Goal: Task Accomplishment & Management: Use online tool/utility

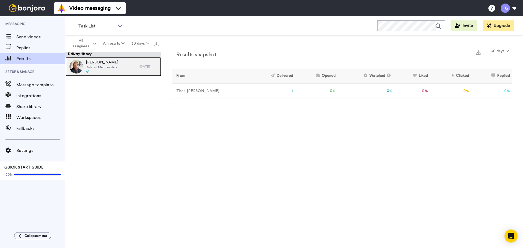
click at [114, 71] on div at bounding box center [102, 72] width 32 height 4
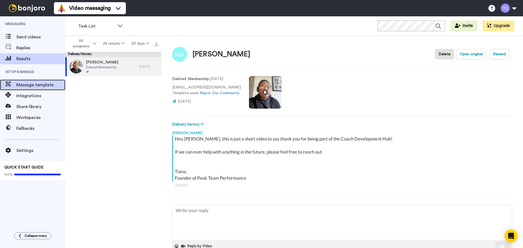
click at [42, 87] on span "Message template" at bounding box center [40, 85] width 49 height 7
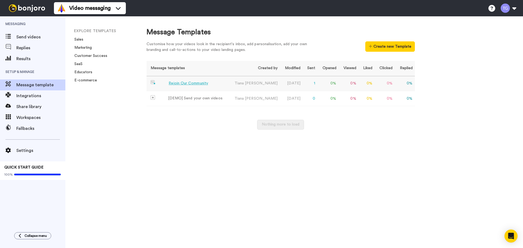
click at [181, 83] on div "Rejoin Our Community" at bounding box center [189, 84] width 40 height 6
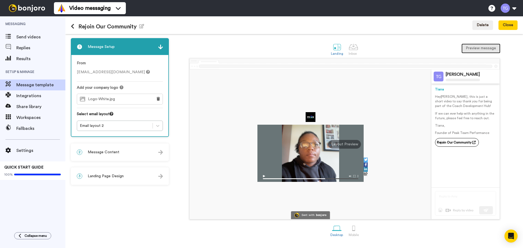
click at [473, 49] on button "Preview message" at bounding box center [481, 49] width 39 height 10
click at [128, 202] on div "1 Message Setup From tiana@peaktp.com Add your company logo Logo-White.jpg Sele…" at bounding box center [121, 141] width 101 height 206
click at [71, 26] on icon at bounding box center [73, 26] width 4 height 5
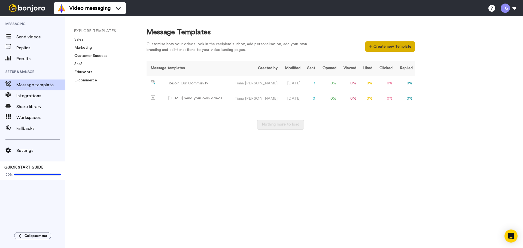
click at [392, 43] on button "Create new Template" at bounding box center [389, 46] width 49 height 10
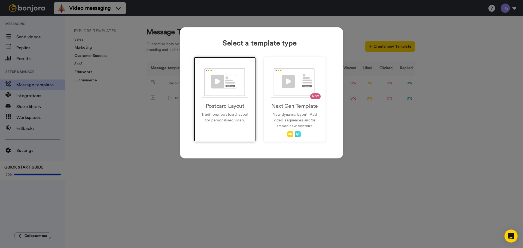
click at [232, 122] on p "Traditional postcard layout for personalised video." at bounding box center [225, 117] width 50 height 11
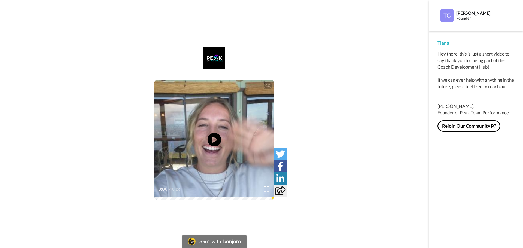
click at [110, 56] on div "CC Play/Pause 0:00 / 0:23" at bounding box center [214, 127] width 429 height 161
click at [299, 25] on div "CC Play/Pause 0:00 / 0:23" at bounding box center [214, 124] width 429 height 248
click at [38, 41] on div "CC Play/Pause 0:00 / 0:23" at bounding box center [214, 124] width 429 height 248
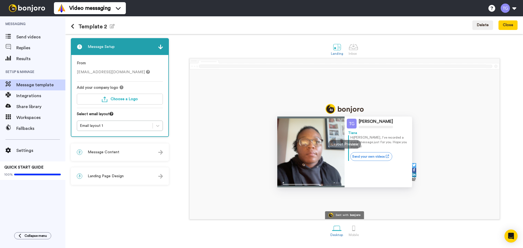
click at [339, 109] on img at bounding box center [345, 109] width 38 height 10
click at [118, 103] on button "Choose a Logo" at bounding box center [120, 99] width 86 height 11
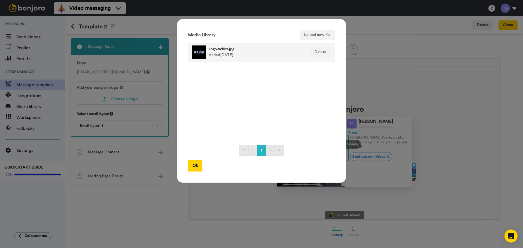
click at [192, 53] on div at bounding box center [199, 53] width 14 height 14
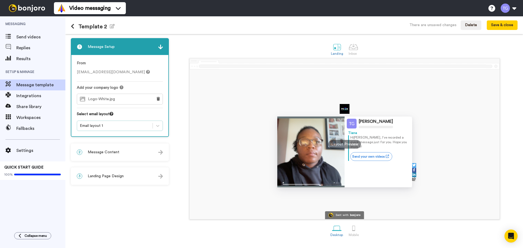
click at [112, 128] on div "Email layout 1" at bounding box center [115, 125] width 70 height 5
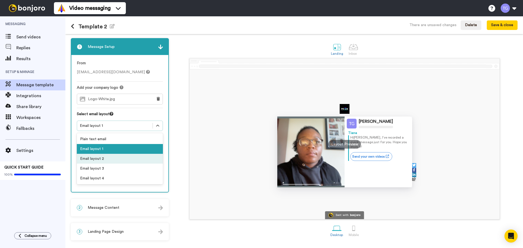
click at [112, 157] on div "Email layout 2" at bounding box center [120, 159] width 86 height 10
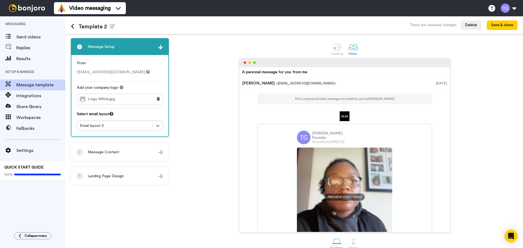
click at [119, 127] on div "Email layout 2" at bounding box center [115, 125] width 70 height 5
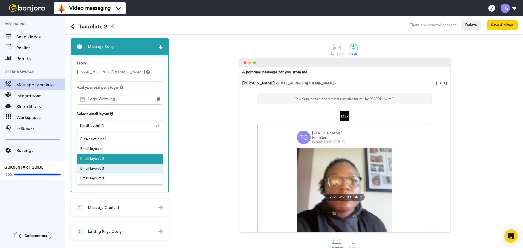
click at [116, 168] on div "Email layout 3" at bounding box center [120, 169] width 86 height 10
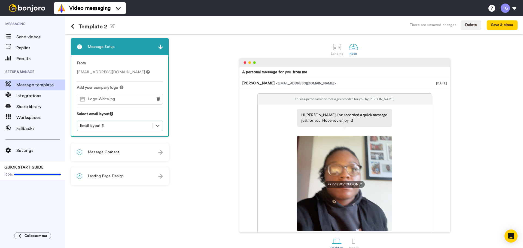
scroll to position [9, 0]
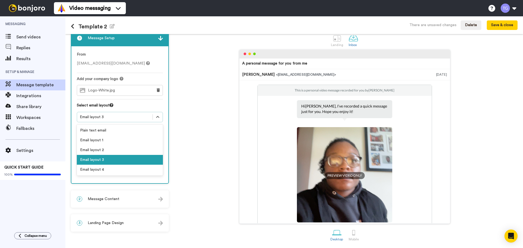
click at [148, 116] on div "Email layout 3" at bounding box center [115, 116] width 70 height 5
click at [125, 169] on div "Email layout 4" at bounding box center [120, 170] width 86 height 10
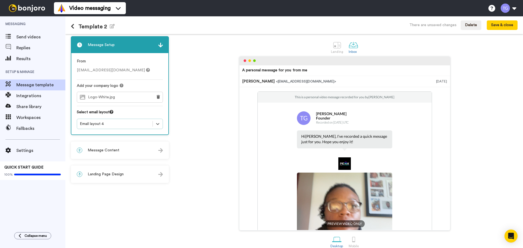
scroll to position [0, 0]
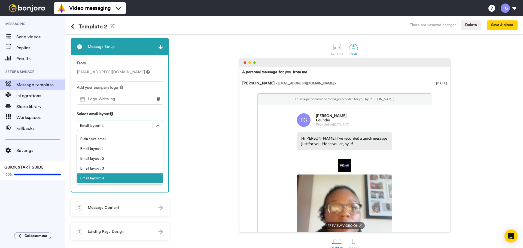
click at [133, 125] on div "Email layout 4" at bounding box center [115, 125] width 70 height 5
click at [100, 167] on div "Email layout 3" at bounding box center [120, 169] width 86 height 10
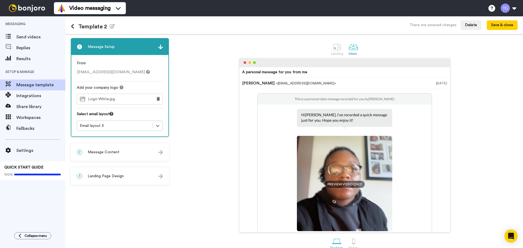
click at [201, 140] on div "A personal message for you from me Tiana Gordon <senderfrom@email.com> Oct 15, …" at bounding box center [345, 145] width 346 height 174
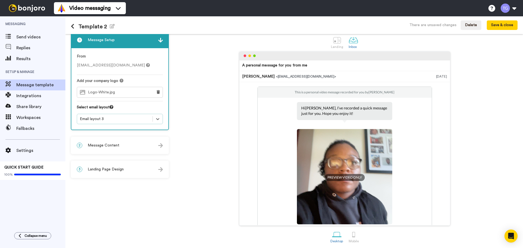
scroll to position [9, 0]
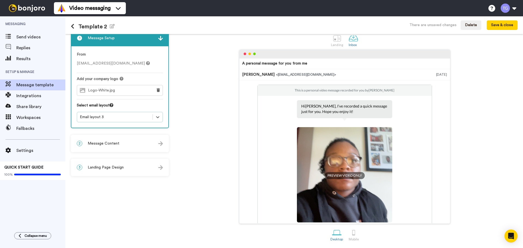
click at [139, 142] on div "2 Message Content" at bounding box center [119, 143] width 97 height 16
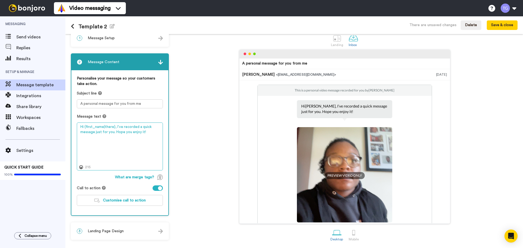
click at [108, 134] on textarea "Hi {first_name|there}, I’ve recorded a quick message just for you. Hope you enj…" at bounding box center [120, 147] width 86 height 48
click at [140, 105] on textarea "A personal message for you from me" at bounding box center [120, 103] width 86 height 9
drag, startPoint x: 152, startPoint y: 105, endPoint x: 74, endPoint y: 105, distance: 78.2
click at [74, 105] on div "Personalise your message so your customers take action. Subject line A personal…" at bounding box center [119, 142] width 97 height 145
click at [117, 128] on textarea "Hi {first_name|there}, I’ve recorded a quick message just for you. Hope you enj…" at bounding box center [120, 147] width 86 height 48
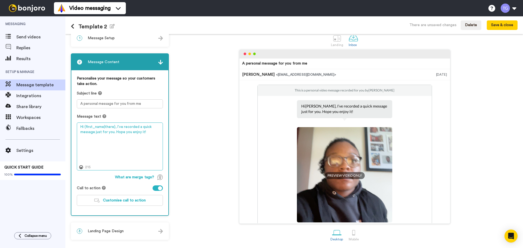
drag, startPoint x: 113, startPoint y: 126, endPoint x: 85, endPoint y: 123, distance: 27.9
click at [85, 123] on textarea "Hi {first_name|there}, I’ve recorded a quick message just for you. Hope you enj…" at bounding box center [120, 147] width 86 height 48
drag, startPoint x: 147, startPoint y: 105, endPoint x: 68, endPoint y: 107, distance: 78.8
click at [68, 107] on div "1 Message Setup From tiana@peaktp.com Add your company logo Logo-White.jpg Sele…" at bounding box center [294, 141] width 458 height 214
paste textarea "{first_name|there}"
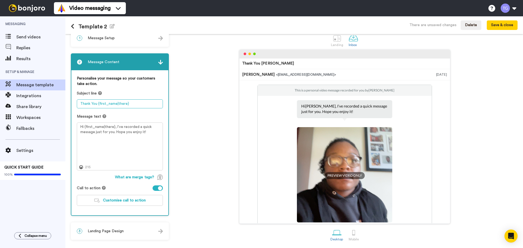
type textarea "Thank You {first_name|there}"
drag, startPoint x: 146, startPoint y: 132, endPoint x: 123, endPoint y: 132, distance: 22.9
click at [123, 132] on textarea "Hi {first_name|there}, I’ve recorded a quick message just for you. Hope you enj…" at bounding box center [120, 147] width 86 height 48
drag, startPoint x: 119, startPoint y: 155, endPoint x: 68, endPoint y: 114, distance: 66.0
click at [68, 114] on div "1 Message Setup From tiana@peaktp.com Add your company logo Logo-White.jpg Sele…" at bounding box center [294, 141] width 458 height 214
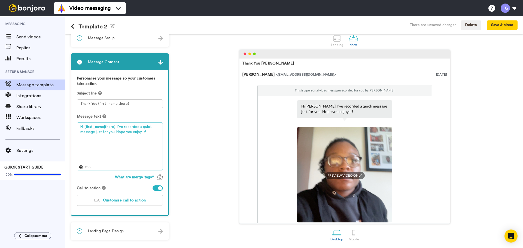
click at [111, 144] on textarea "Hi {first_name|there}, I’ve recorded a quick message just for you. Hope you enj…" at bounding box center [120, 147] width 86 height 48
drag, startPoint x: 137, startPoint y: 132, endPoint x: 44, endPoint y: 112, distance: 94.2
click at [44, 112] on div "Messaging Send videos Replies Results Setup & Manage Message template Integrati…" at bounding box center [261, 132] width 523 height 232
paste textarea "ey {first_name|there}, this is just a short video to say thank you for being pa…"
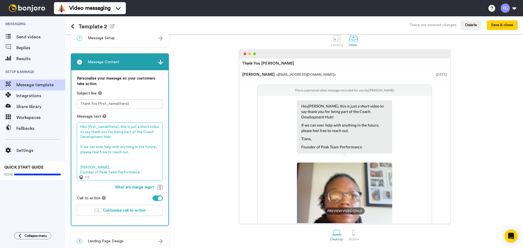
drag, startPoint x: 134, startPoint y: 151, endPoint x: 86, endPoint y: 146, distance: 48.7
click at [86, 146] on textarea "Hey {first_name|there}, this is just a short video to say thank you for being p…" at bounding box center [120, 152] width 86 height 58
click at [90, 148] on textarea "Hey {first_name|there}, this is just a short video to say thank you for being p…" at bounding box center [120, 152] width 86 height 58
drag, startPoint x: 81, startPoint y: 145, endPoint x: 130, endPoint y: 187, distance: 64.6
click at [81, 146] on textarea "Hey {first_name|there}, this is just a short video to say thank you for being p…" at bounding box center [120, 152] width 86 height 58
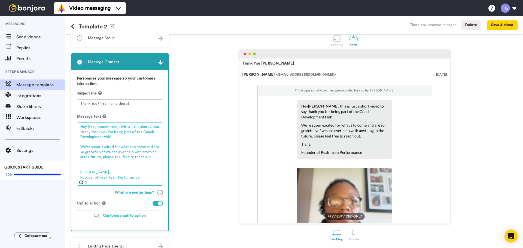
drag, startPoint x: 151, startPoint y: 159, endPoint x: 101, endPoint y: 152, distance: 50.6
click at [101, 152] on textarea "Hey {first_name|there}, this is just a short video to say thank you for being p…" at bounding box center [120, 154] width 86 height 63
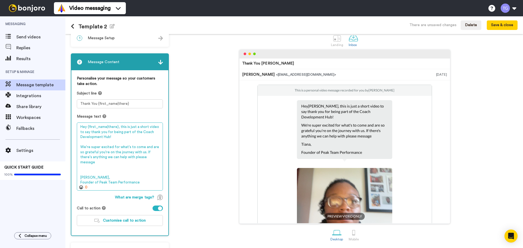
drag, startPoint x: 144, startPoint y: 152, endPoint x: 144, endPoint y: 146, distance: 5.7
click at [144, 146] on textarea "Hey {first_name|there}, this is just a short video to say thank you for being p…" at bounding box center [120, 157] width 86 height 68
drag, startPoint x: 111, startPoint y: 156, endPoint x: 73, endPoint y: 159, distance: 38.2
click at [73, 159] on div "Personalise your message so your customers take action. Subject line Thank You …" at bounding box center [119, 152] width 97 height 165
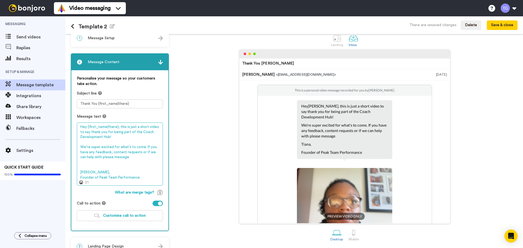
click at [89, 158] on textarea "Hey {first_name|there}, this is just a short video to say thank you for being p…" at bounding box center [120, 154] width 86 height 63
click at [113, 156] on textarea "Hey {first_name|there}, this is just a short video to say thank you for being p…" at bounding box center [120, 154] width 86 height 63
click at [123, 157] on textarea "Hey {first_name|there}, this is just a short video to say thank you for being p…" at bounding box center [120, 154] width 86 height 63
click at [112, 163] on textarea "Hey {first_name|there}, this is just a short video to say thank you for being p…" at bounding box center [120, 154] width 86 height 63
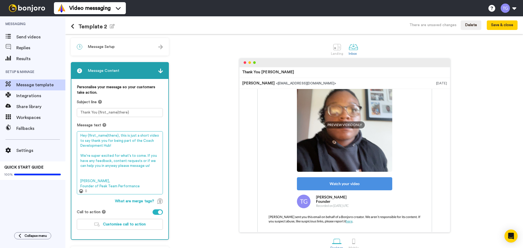
scroll to position [20, 0]
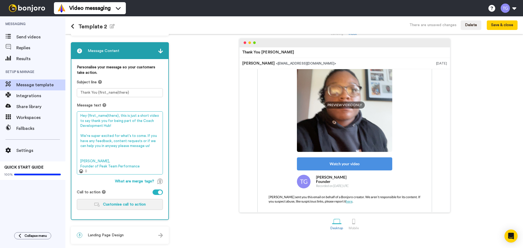
type textarea "Hey {first_name|there}, this is just a short video to say thank you for being p…"
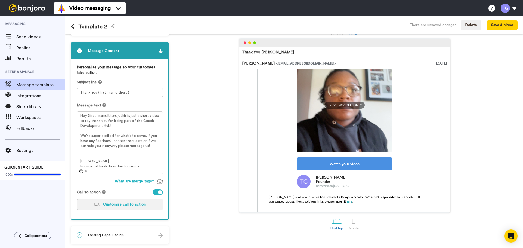
click at [116, 203] on span "Customise call to action" at bounding box center [124, 205] width 43 height 4
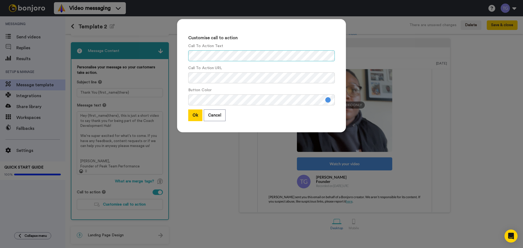
click at [177, 55] on div "Customise call to action Call To Action Text Call To Action URL Button Color Ok…" at bounding box center [261, 75] width 169 height 113
click at [163, 78] on div "Customise call to action Call To Action Text Call To Action URL Button Color Ok…" at bounding box center [261, 124] width 523 height 248
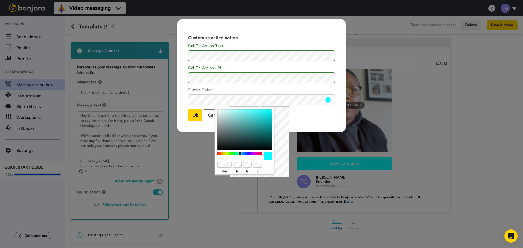
click at [284, 117] on div "Hex R G B" at bounding box center [259, 142] width 59 height 71
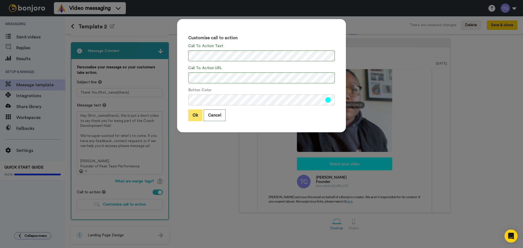
click at [194, 116] on button "Ok" at bounding box center [195, 116] width 14 height 12
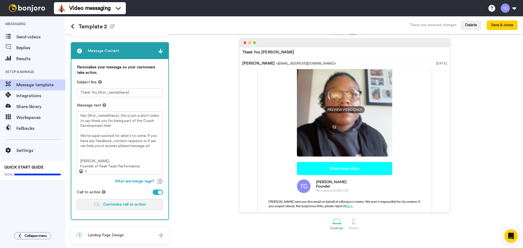
scroll to position [100, 0]
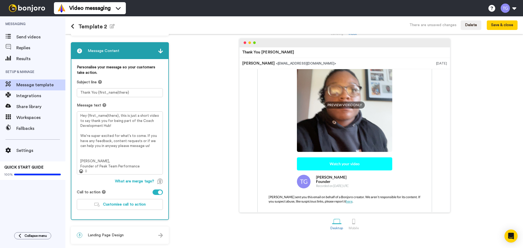
click at [159, 50] on img at bounding box center [160, 51] width 5 height 5
click at [153, 234] on div "3 Landing Page Design" at bounding box center [119, 235] width 97 height 16
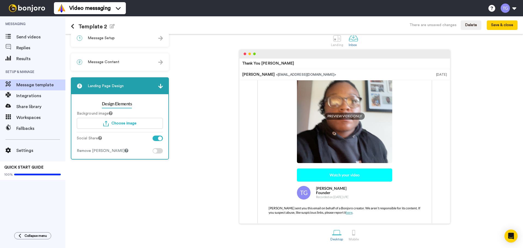
scroll to position [9, 0]
click at [158, 151] on div at bounding box center [158, 150] width 10 height 5
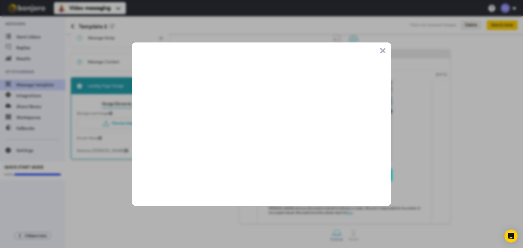
click at [383, 49] on button ".cls-1{stroke-width:0px;}" at bounding box center [382, 50] width 5 height 5
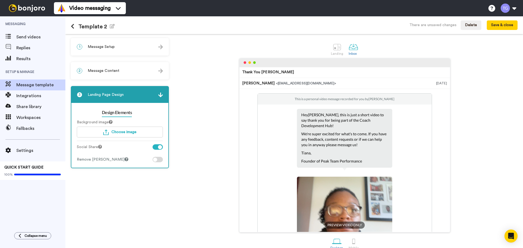
scroll to position [100, 0]
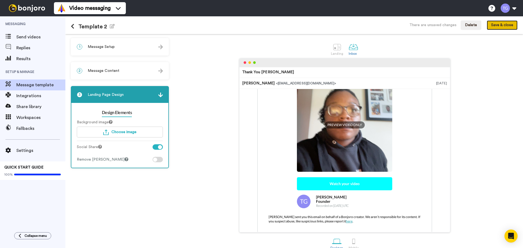
click at [490, 28] on button "Save & close" at bounding box center [502, 25] width 31 height 10
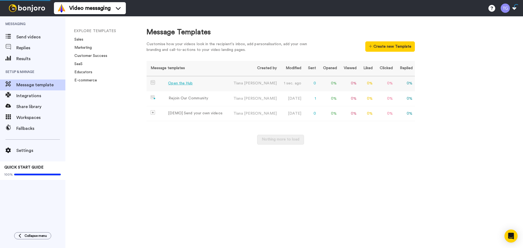
click at [174, 86] on div "Open the Hub" at bounding box center [180, 84] width 25 height 6
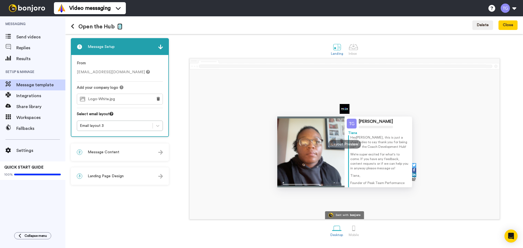
click at [120, 28] on icon "button" at bounding box center [119, 26] width 5 height 4
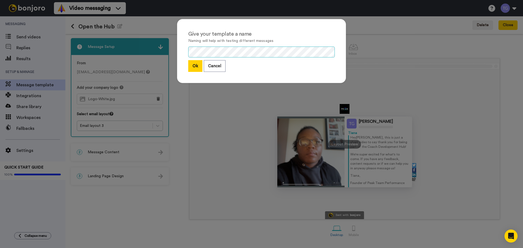
click at [146, 50] on div "Give your template a name Naming will help with testing different messages Ok C…" at bounding box center [261, 124] width 523 height 248
click at [193, 67] on button "Ok" at bounding box center [195, 66] width 14 height 12
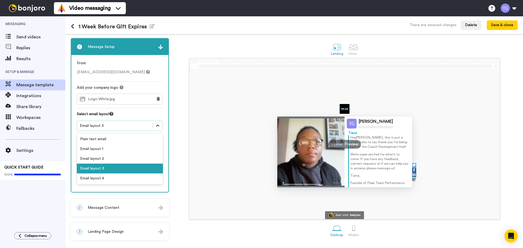
click at [158, 125] on icon at bounding box center [157, 125] width 5 height 5
click at [109, 178] on div "Email layout 4" at bounding box center [120, 179] width 86 height 10
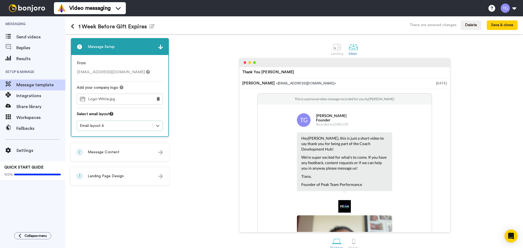
click at [146, 126] on div "Email layout 4" at bounding box center [115, 125] width 70 height 5
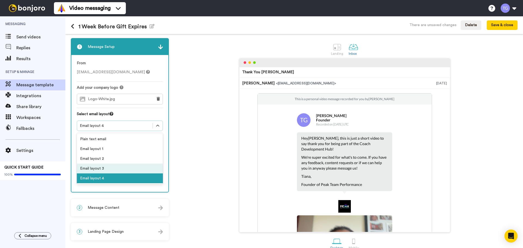
click at [116, 165] on div "Email layout 3" at bounding box center [120, 169] width 86 height 10
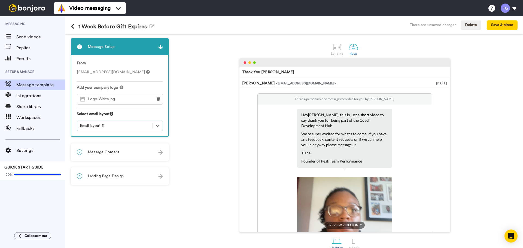
scroll to position [100, 0]
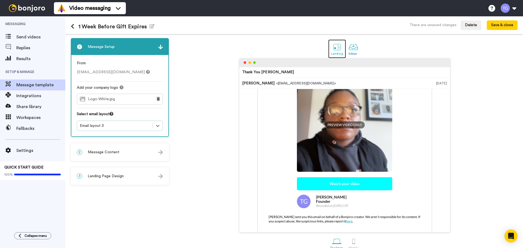
click at [334, 50] on div at bounding box center [337, 47] width 10 height 10
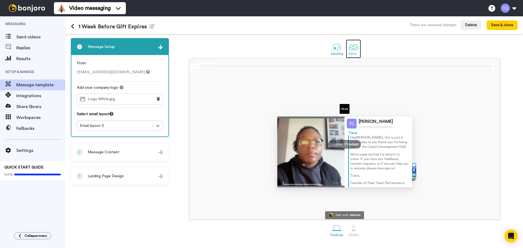
click at [351, 48] on div at bounding box center [354, 47] width 10 height 10
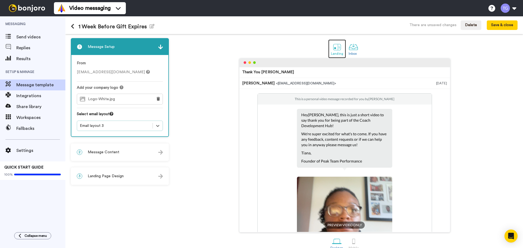
click at [343, 46] on link "Landing" at bounding box center [337, 49] width 18 height 19
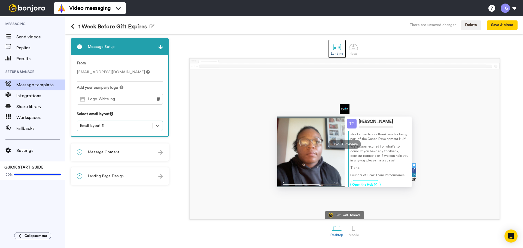
scroll to position [12, 0]
click at [131, 127] on div "Email layout 3" at bounding box center [115, 125] width 70 height 5
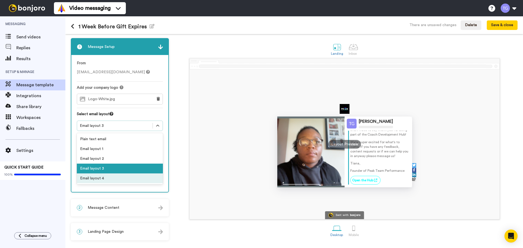
click at [122, 181] on div "Email layout 4" at bounding box center [120, 179] width 86 height 10
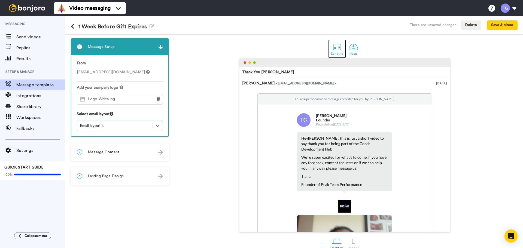
click at [332, 46] on div at bounding box center [337, 47] width 10 height 10
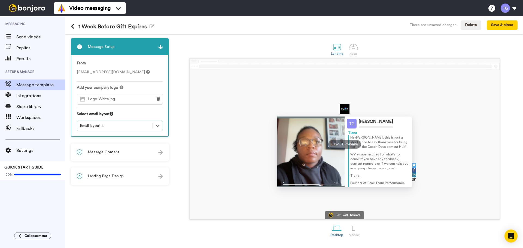
click at [131, 128] on div "Email layout 4" at bounding box center [115, 125] width 70 height 5
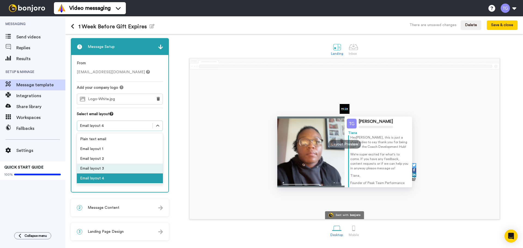
click at [117, 168] on div "Email layout 3" at bounding box center [120, 169] width 86 height 10
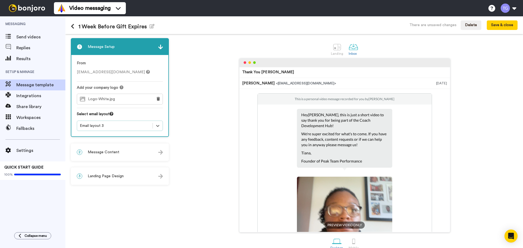
scroll to position [9, 0]
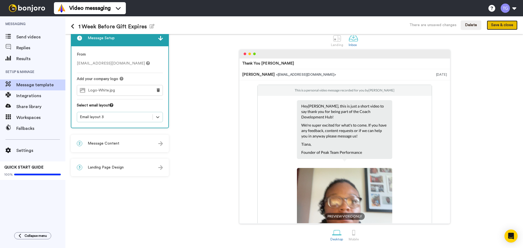
click at [501, 26] on button "Save & close" at bounding box center [502, 25] width 31 height 10
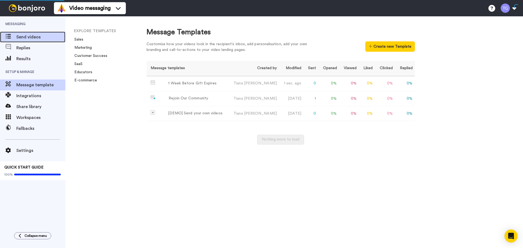
click at [33, 37] on span "Send videos" at bounding box center [40, 37] width 49 height 7
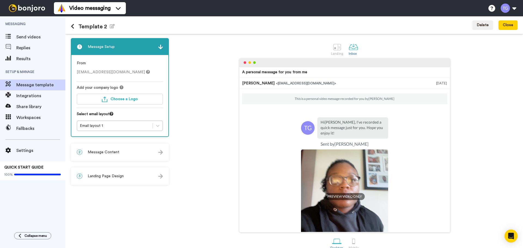
click at [72, 25] on icon at bounding box center [73, 26] width 4 height 5
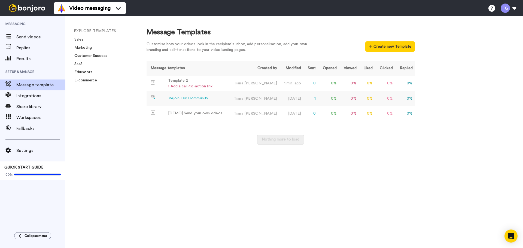
click at [199, 99] on div "Rejoin Our Community" at bounding box center [189, 99] width 40 height 6
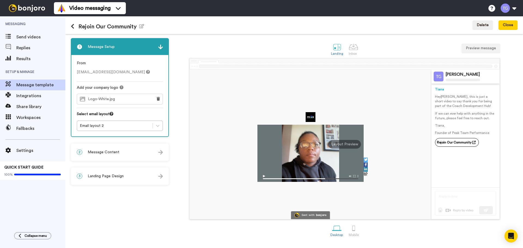
click at [125, 154] on div "2 Message Content" at bounding box center [119, 152] width 97 height 16
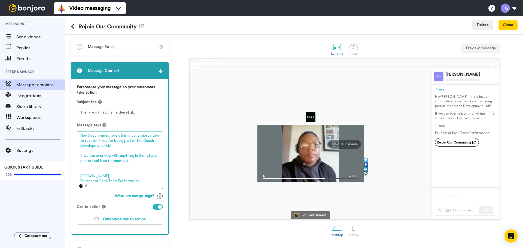
drag, startPoint x: 144, startPoint y: 183, endPoint x: 71, endPoint y: 132, distance: 89.0
click at [71, 132] on div "2 Message Content Personalise your message so your customers take action. Subje…" at bounding box center [120, 148] width 98 height 173
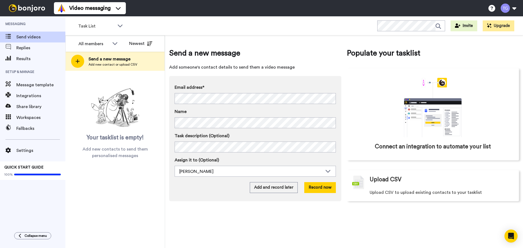
click at [289, 82] on div "Email address* [PERSON_NAME] <[EMAIL_ADDRESS][DOMAIN_NAME]> Byronbadz <[EMAIL_A…" at bounding box center [255, 138] width 172 height 125
click at [290, 187] on button "Add and record later" at bounding box center [274, 187] width 48 height 11
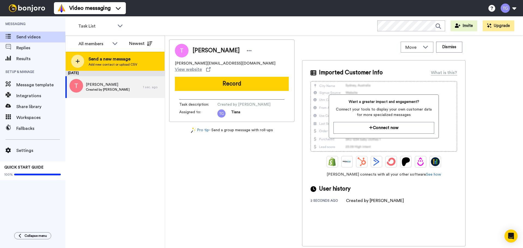
click at [110, 63] on span "Add new contact or upload CSV" at bounding box center [113, 64] width 49 height 4
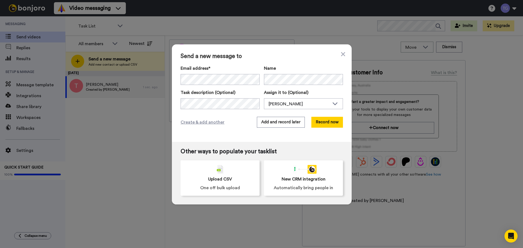
click at [286, 73] on div "Name" at bounding box center [303, 75] width 79 height 20
click at [296, 124] on button "Add and record later" at bounding box center [281, 122] width 48 height 11
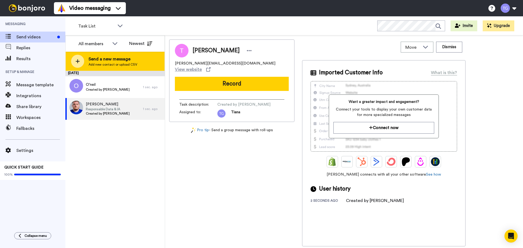
click at [96, 61] on span "Send a new message" at bounding box center [113, 59] width 49 height 7
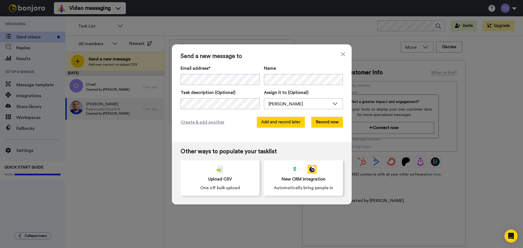
click at [293, 122] on button "Add and record later" at bounding box center [281, 122] width 48 height 11
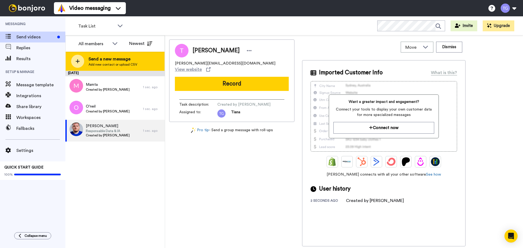
click at [133, 62] on span "Send a new message" at bounding box center [113, 59] width 49 height 7
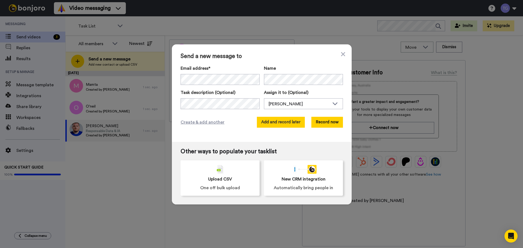
click at [292, 119] on button "Add and record later" at bounding box center [281, 122] width 48 height 11
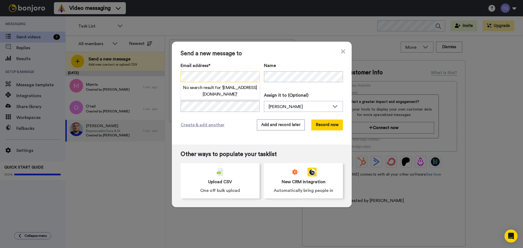
click at [162, 74] on div "Send a new message to Email address* No search result for ‘ [EMAIL_ADDRESS][DOM…" at bounding box center [261, 124] width 523 height 248
click at [240, 63] on label "Email address*" at bounding box center [220, 65] width 79 height 7
click at [241, 121] on div "Create & add another Add and record later Record now" at bounding box center [262, 125] width 162 height 11
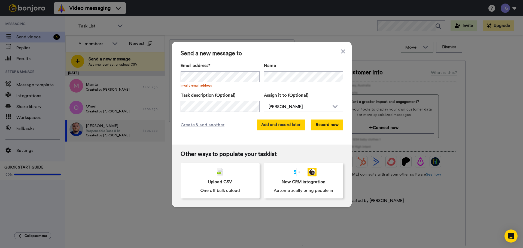
click at [275, 126] on button "Add and record later" at bounding box center [281, 125] width 48 height 11
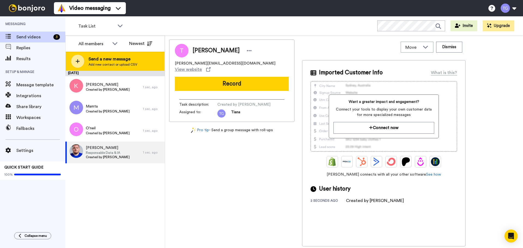
click at [94, 63] on span "Add new contact or upload CSV" at bounding box center [113, 64] width 49 height 4
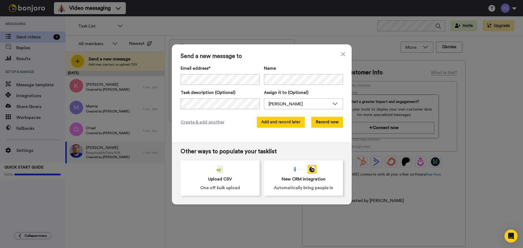
click at [279, 120] on button "Add and record later" at bounding box center [281, 122] width 48 height 11
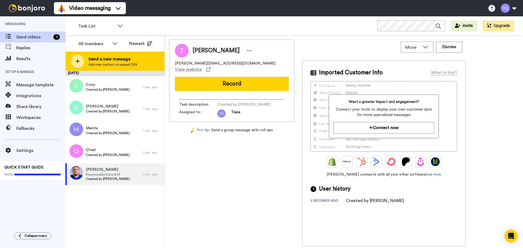
click at [97, 59] on span "Send a new message" at bounding box center [113, 59] width 49 height 7
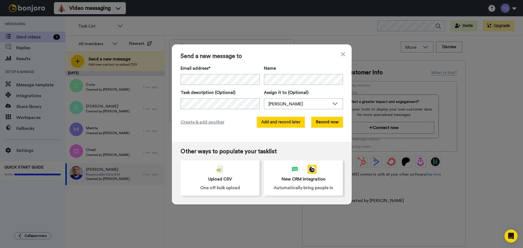
click at [281, 120] on button "Add and record later" at bounding box center [281, 122] width 48 height 11
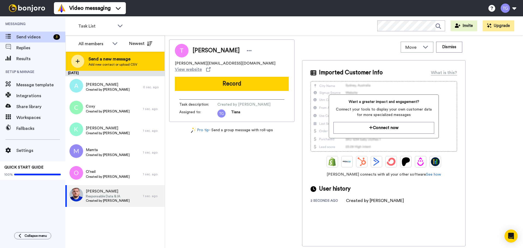
click at [105, 56] on span "Send a new message" at bounding box center [113, 59] width 49 height 7
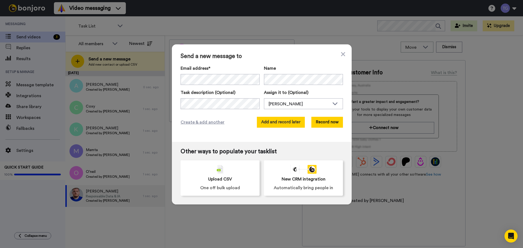
click at [278, 120] on button "Add and record later" at bounding box center [281, 122] width 48 height 11
